Goal: Navigation & Orientation: Find specific page/section

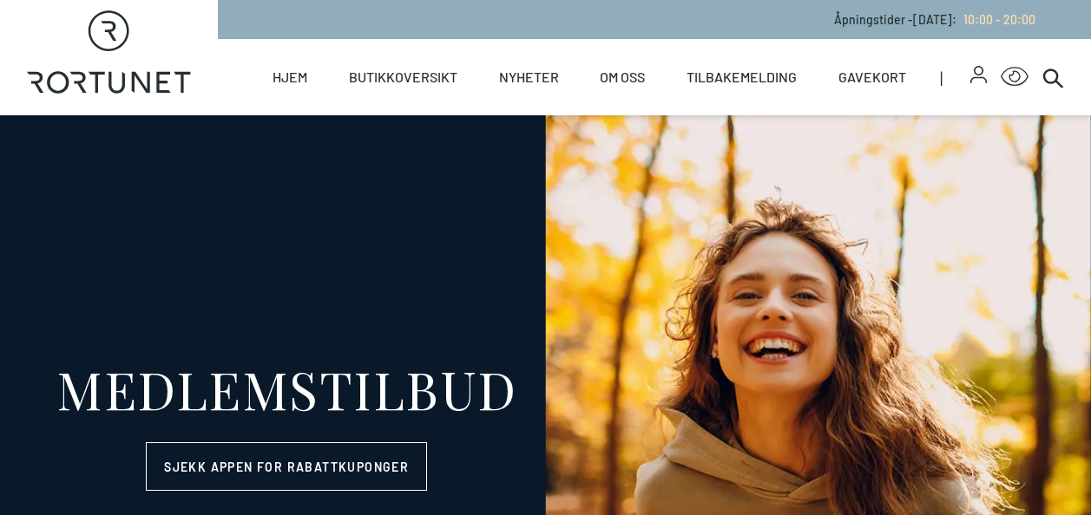
select select "NO"
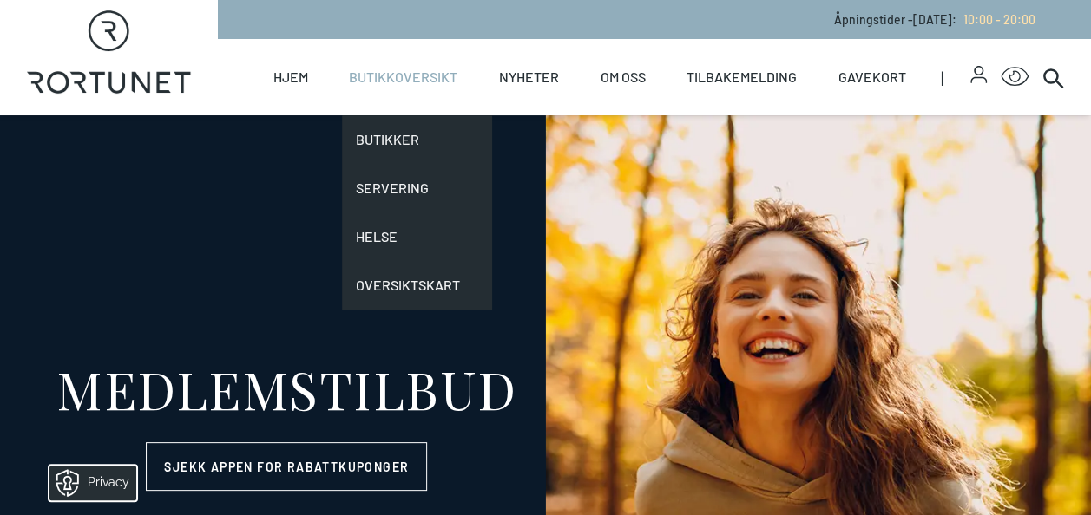
drag, startPoint x: 601, startPoint y: 19, endPoint x: 400, endPoint y: 75, distance: 209.0
click at [400, 75] on link "Butikkoversikt" at bounding box center [403, 77] width 108 height 76
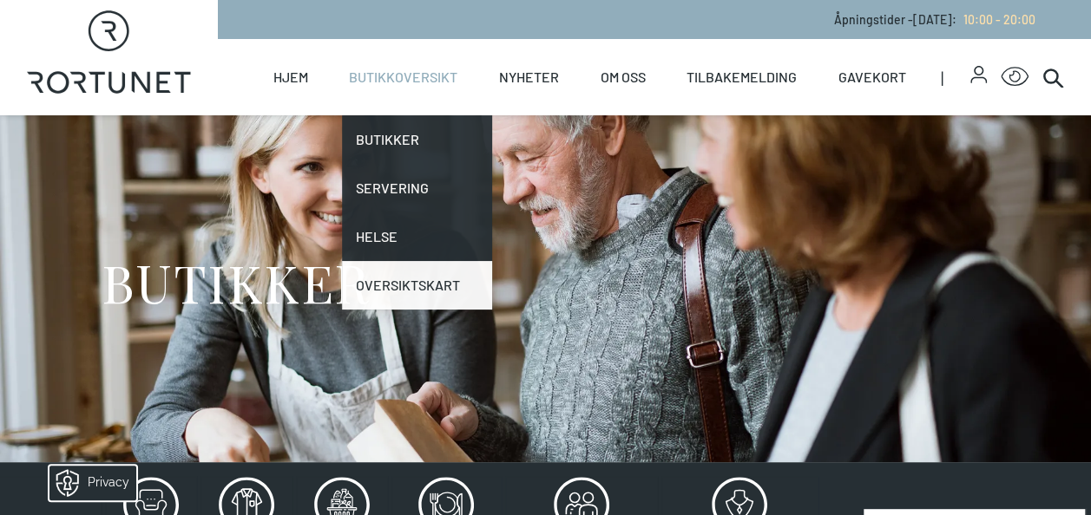
click at [412, 293] on link "Oversiktskart" at bounding box center [417, 285] width 150 height 49
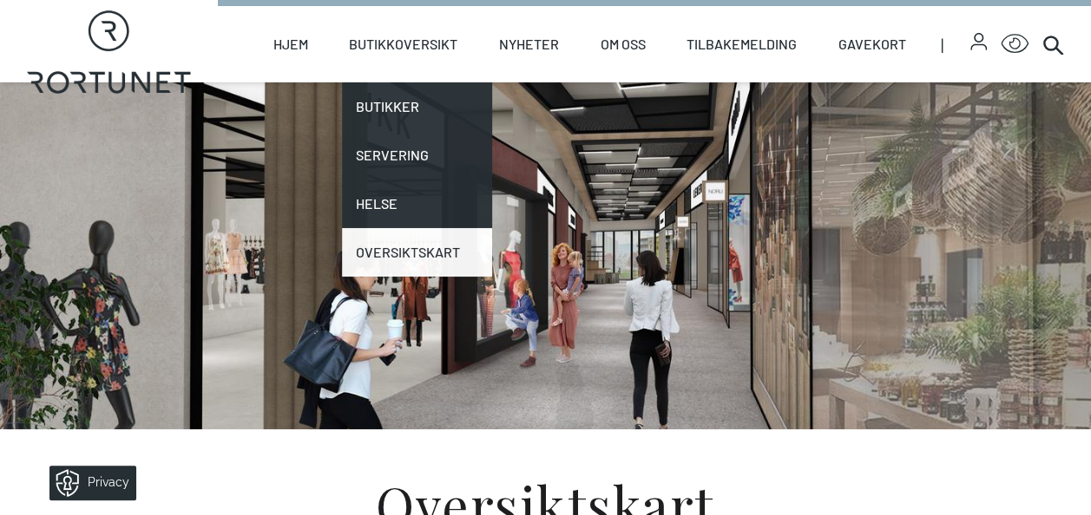
scroll to position [35, 0]
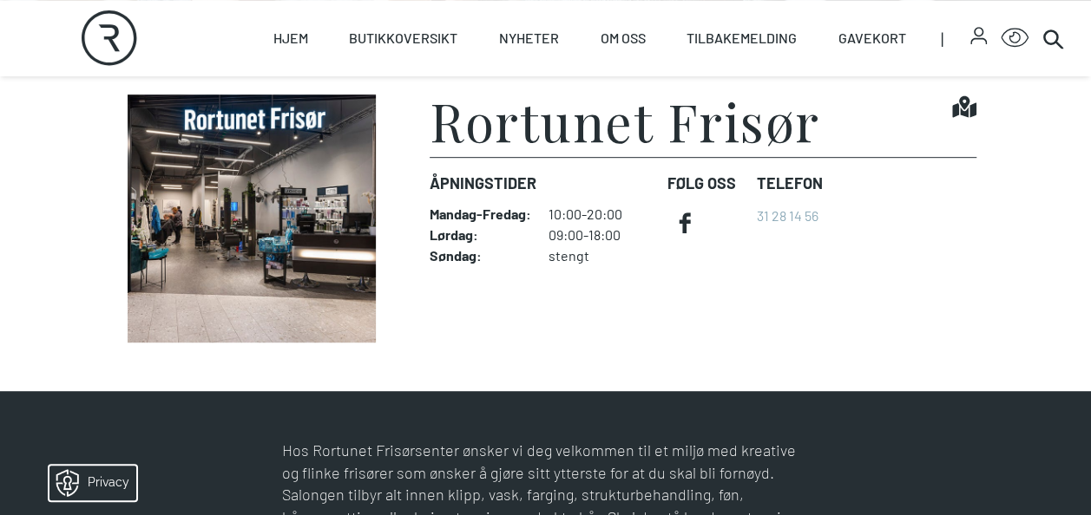
click at [253, 214] on img at bounding box center [251, 219] width 273 height 248
click at [557, 125] on h1 "Rortunet Frisør" at bounding box center [624, 121] width 390 height 52
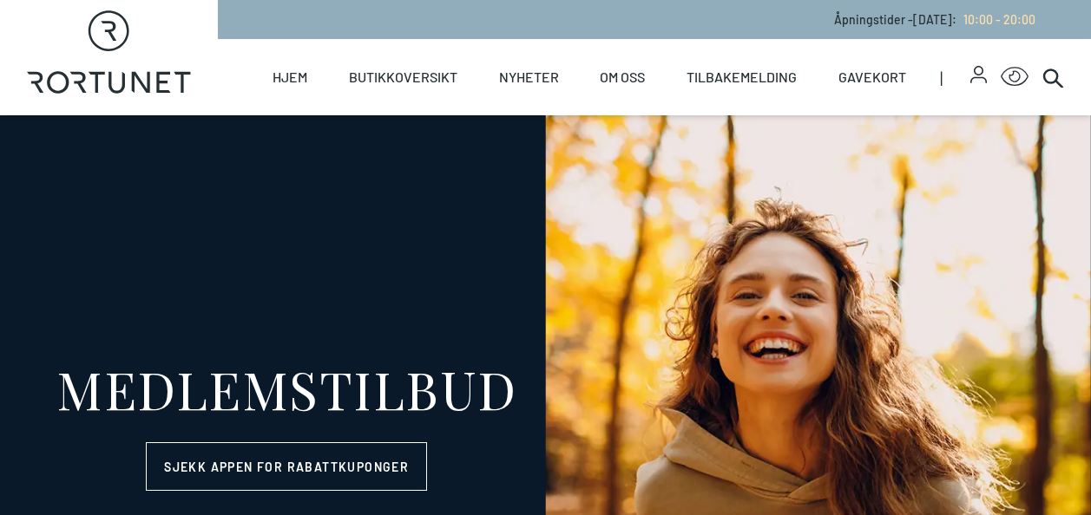
select select "NO"
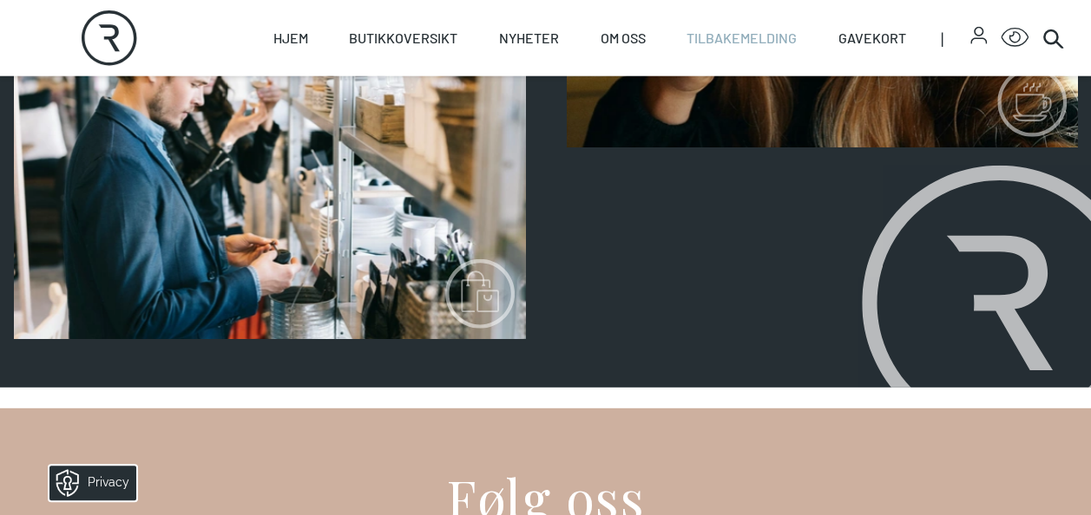
scroll to position [2325, 0]
